Goal: Contribute content: Add original content to the website for others to see

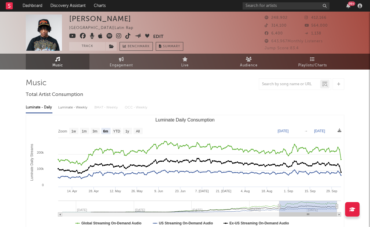
select select "6m"
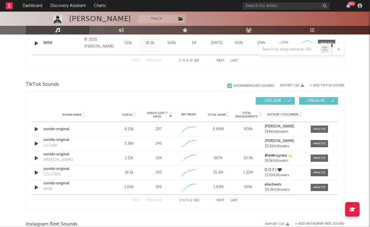
scroll to position [351, 0]
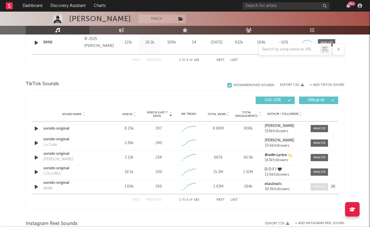
click at [321, 188] on div at bounding box center [320, 187] width 12 height 4
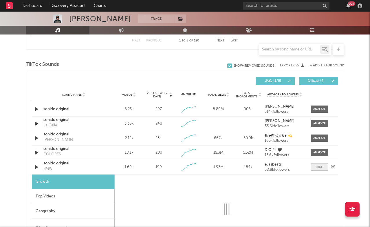
select select "1w"
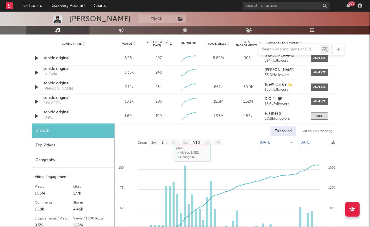
scroll to position [429, 0]
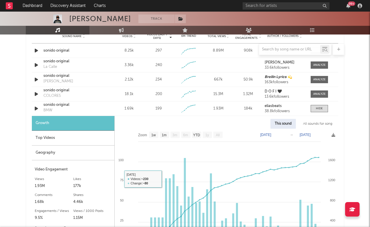
click at [58, 139] on div "Top Videos" at bounding box center [73, 138] width 83 height 15
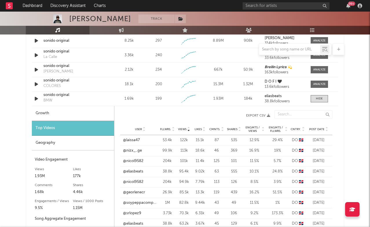
scroll to position [439, 0]
click at [135, 138] on link "@laissa47" at bounding box center [131, 140] width 17 height 6
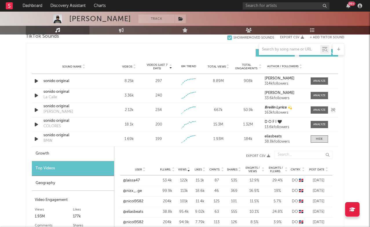
scroll to position [399, 0]
click at [133, 66] on icon at bounding box center [134, 65] width 3 height 2
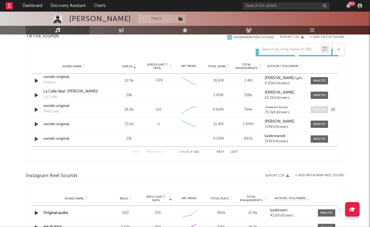
click at [324, 110] on div at bounding box center [320, 110] width 12 height 4
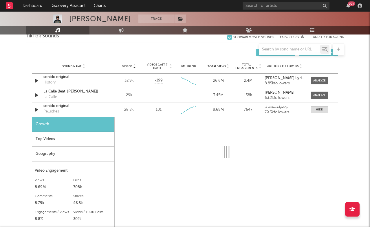
click at [87, 137] on div "Top Videos" at bounding box center [73, 139] width 83 height 15
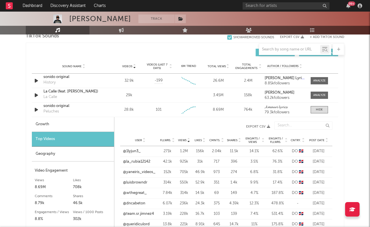
click at [315, 140] on span "Post Date" at bounding box center [317, 140] width 15 height 3
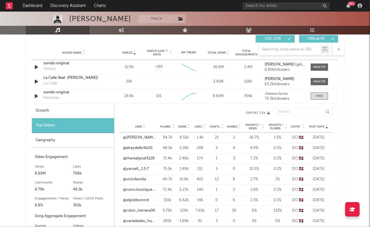
scroll to position [413, 0]
click at [168, 125] on span "Fllwrs." at bounding box center [165, 126] width 11 height 3
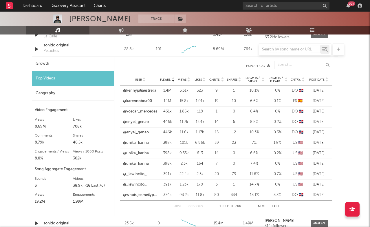
scroll to position [460, 0]
click at [266, 206] on button "Next" at bounding box center [262, 205] width 8 height 3
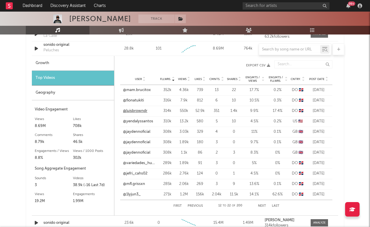
click at [139, 111] on link "@luisbrowndr" at bounding box center [135, 111] width 24 height 6
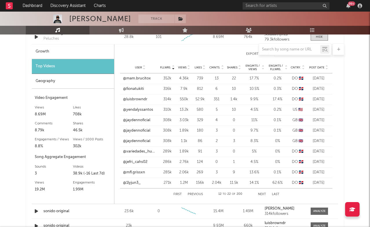
scroll to position [472, 0]
click at [134, 182] on link "@1lyjun3_" at bounding box center [132, 183] width 18 height 6
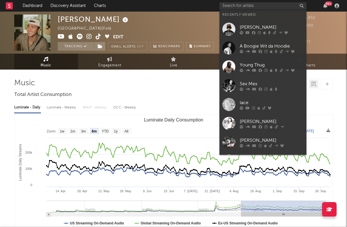
select select "6m"
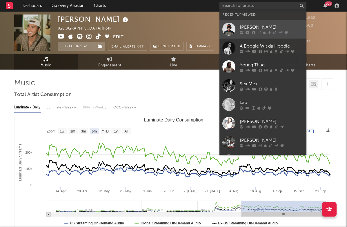
click at [252, 20] on link "[PERSON_NAME]" at bounding box center [262, 29] width 87 height 19
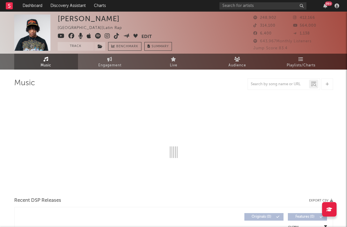
select select "6m"
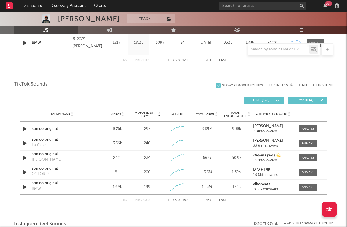
scroll to position [347, 0]
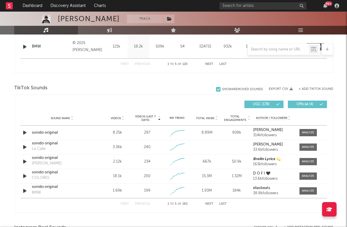
click at [308, 88] on button "+ Add TikTok Sound" at bounding box center [316, 89] width 34 height 3
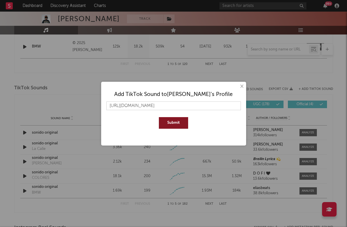
type input "https://www.tiktok.com/music/sonido-original-7540196103652772613?is_from_webapp…"
click at [168, 128] on button "Submit" at bounding box center [173, 123] width 29 height 12
